Goal: Information Seeking & Learning: Find specific page/section

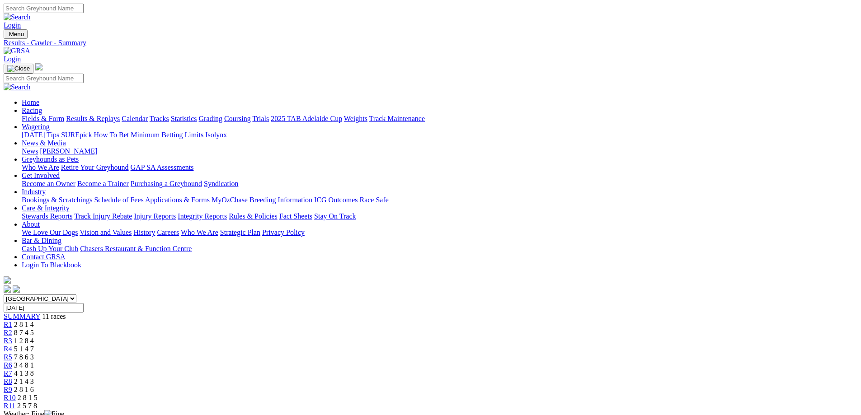
click at [64, 115] on link "Fields & Form" at bounding box center [43, 119] width 42 height 8
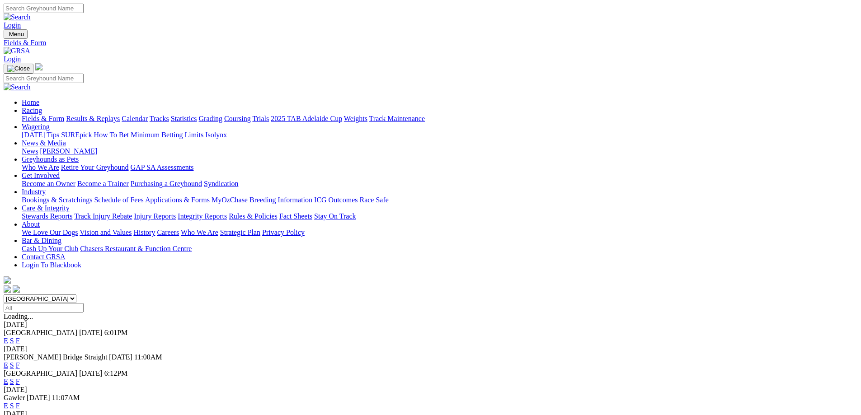
click at [20, 337] on link "F" at bounding box center [18, 341] width 4 height 8
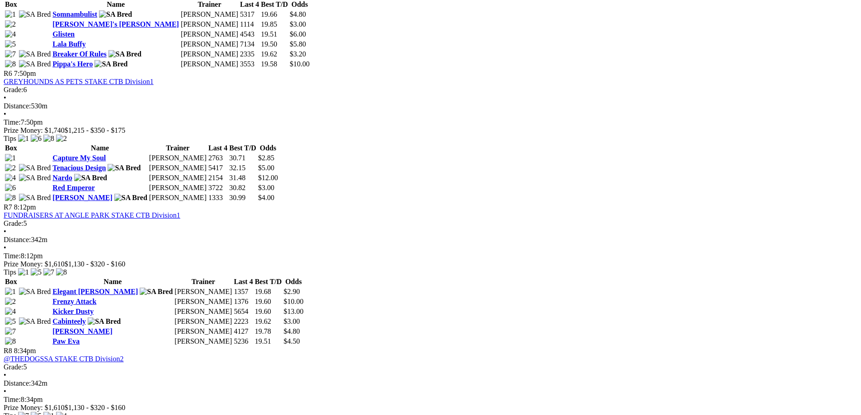
scroll to position [1085, 0]
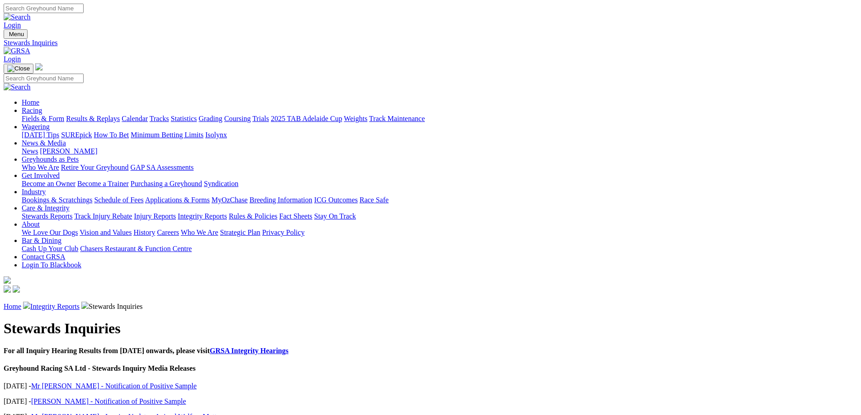
click at [80, 303] on link "Integrity Reports" at bounding box center [54, 307] width 49 height 8
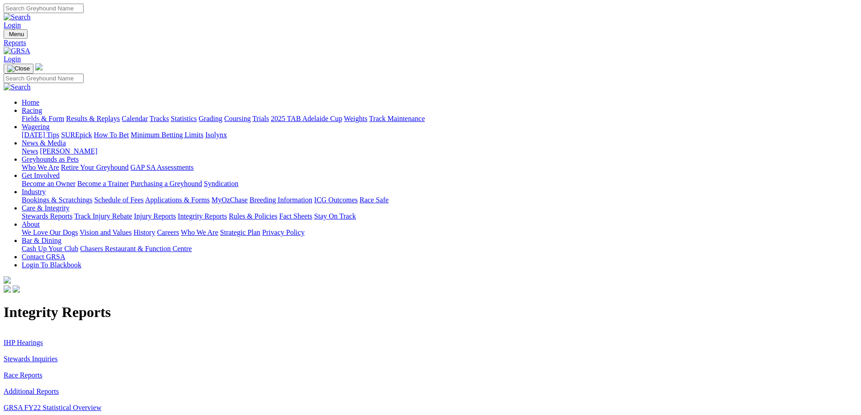
click at [58, 355] on link "Stewards Inquiries" at bounding box center [31, 359] width 54 height 8
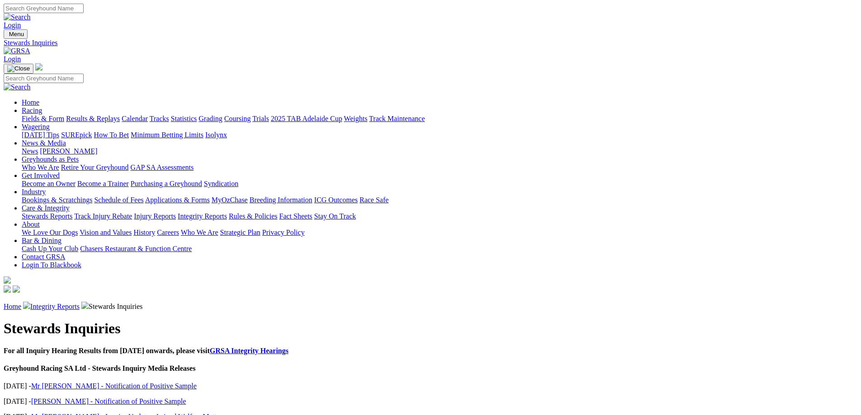
click at [80, 303] on link "Integrity Reports" at bounding box center [54, 307] width 49 height 8
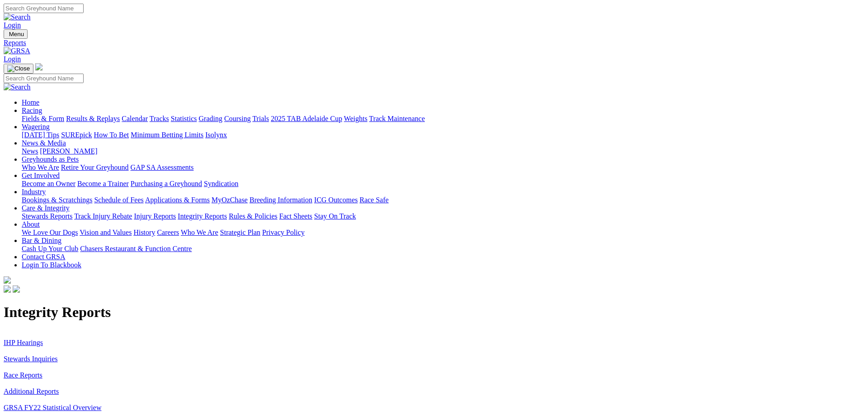
click at [43, 339] on link "IHP Hearings" at bounding box center [23, 343] width 39 height 8
